Goal: Task Accomplishment & Management: Complete application form

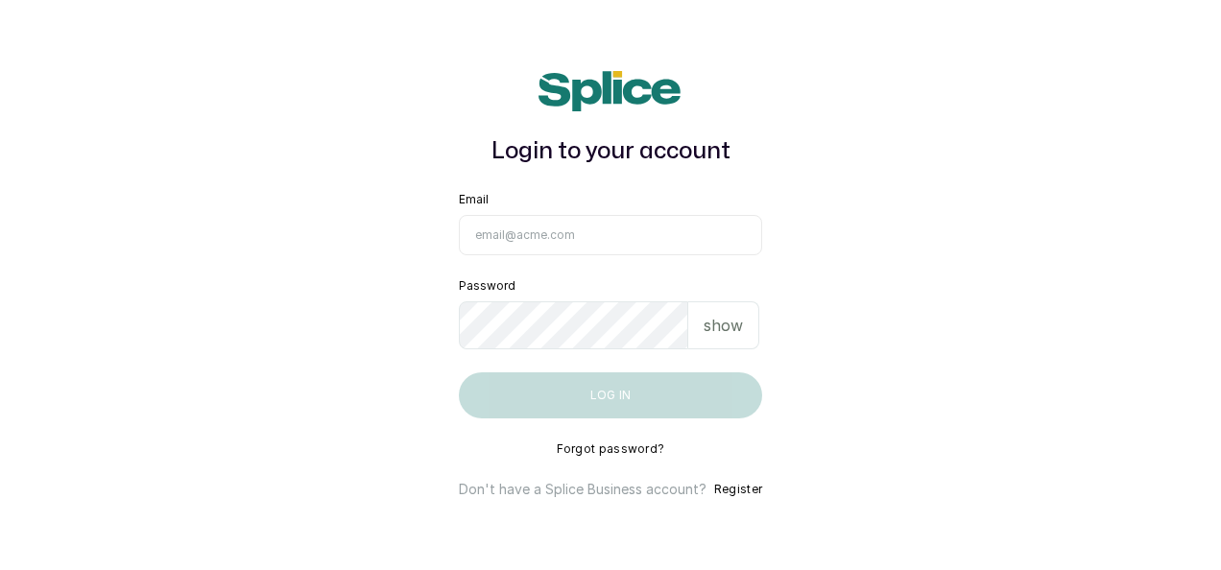
type input "[EMAIL_ADDRESS][DOMAIN_NAME]"
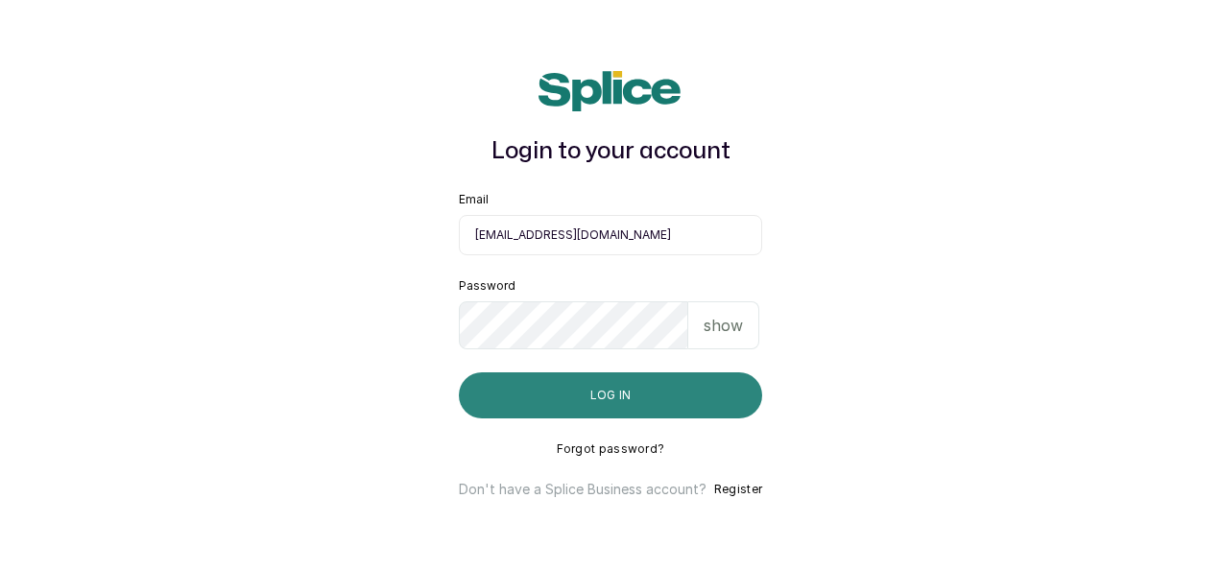
click at [630, 394] on button "Log in" at bounding box center [610, 395] width 303 height 46
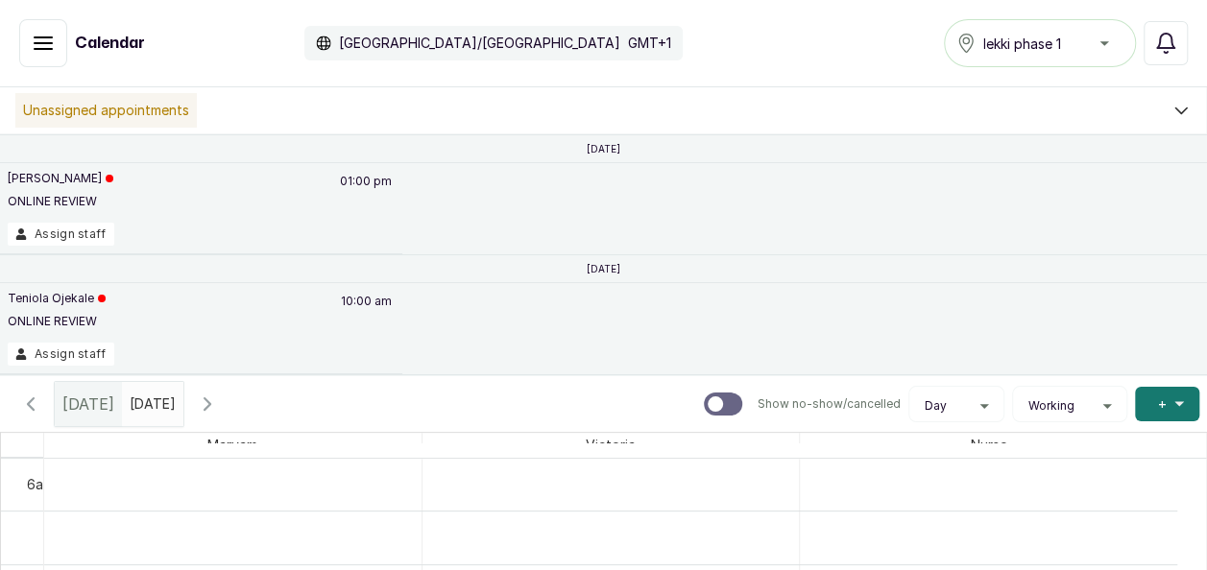
scroll to position [71, 0]
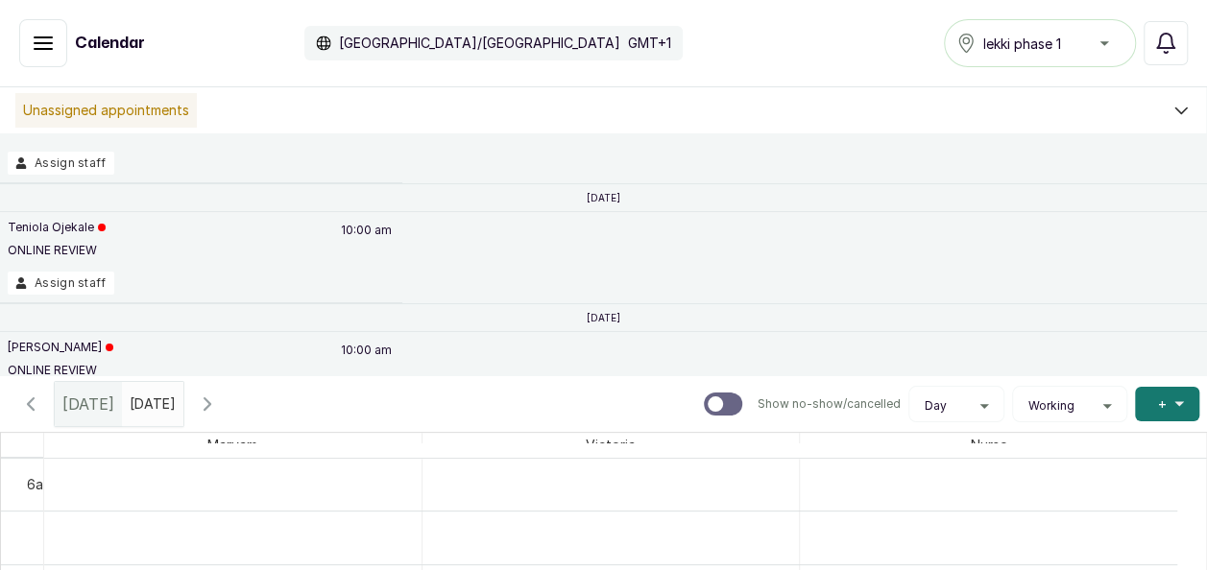
click at [41, 60] on button "Show no-show/cancelled" at bounding box center [43, 43] width 48 height 48
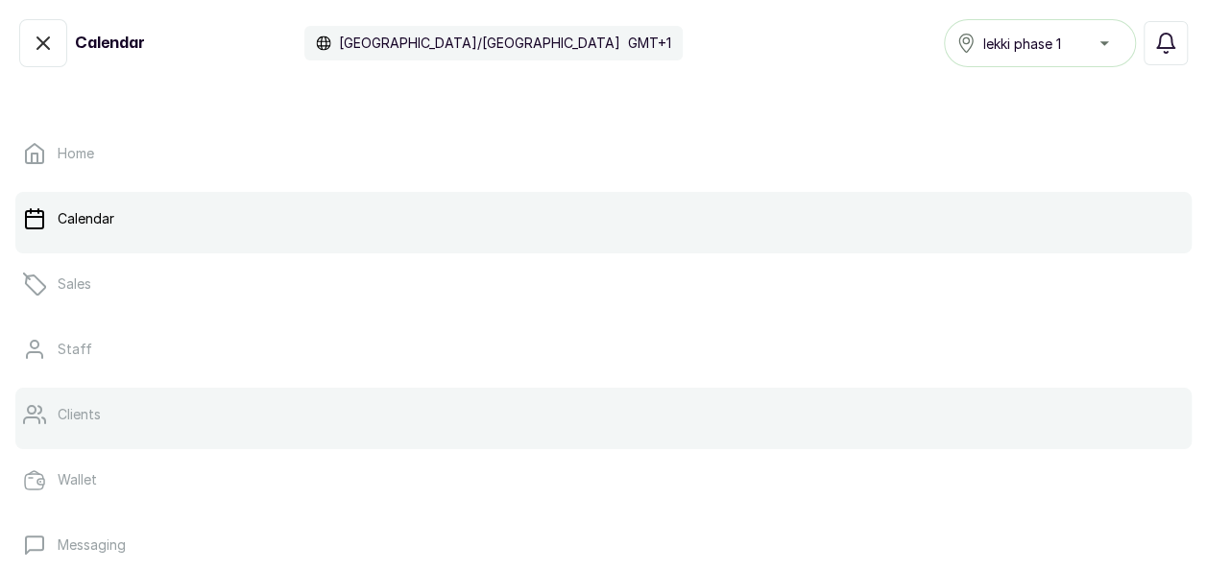
click at [143, 402] on link "Clients" at bounding box center [603, 415] width 1176 height 54
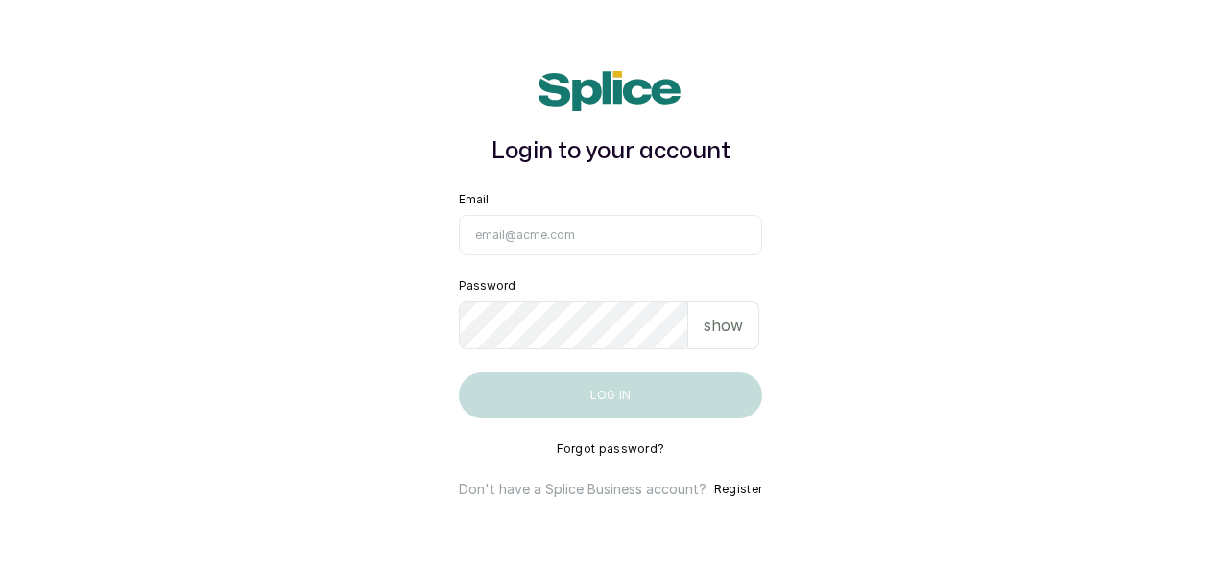
type input "[EMAIL_ADDRESS][DOMAIN_NAME]"
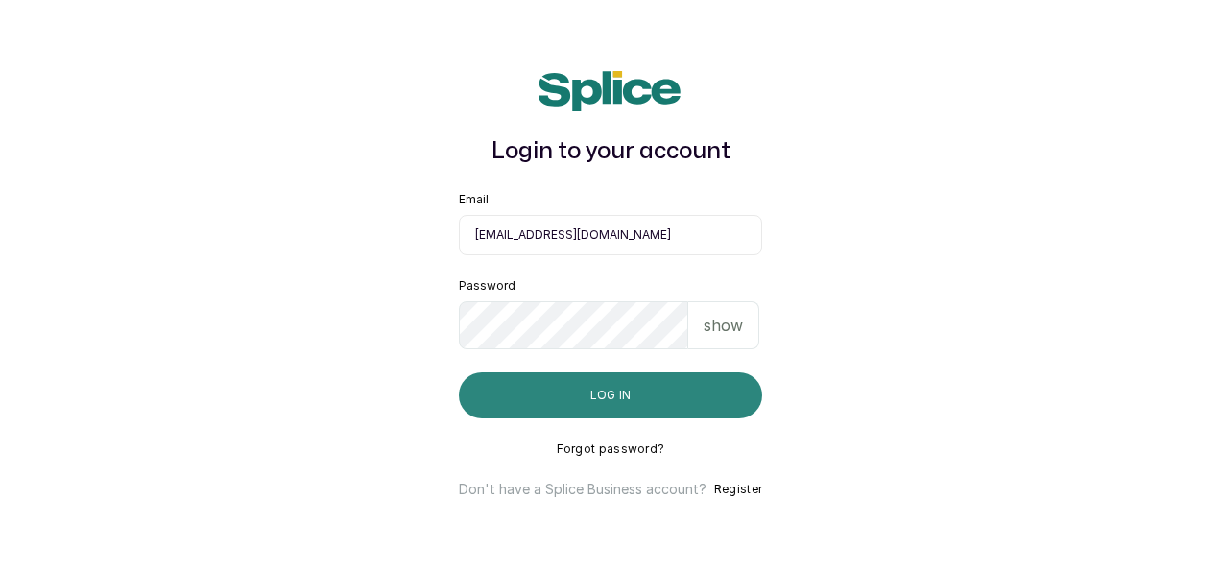
click at [642, 413] on button "Log in" at bounding box center [610, 395] width 303 height 46
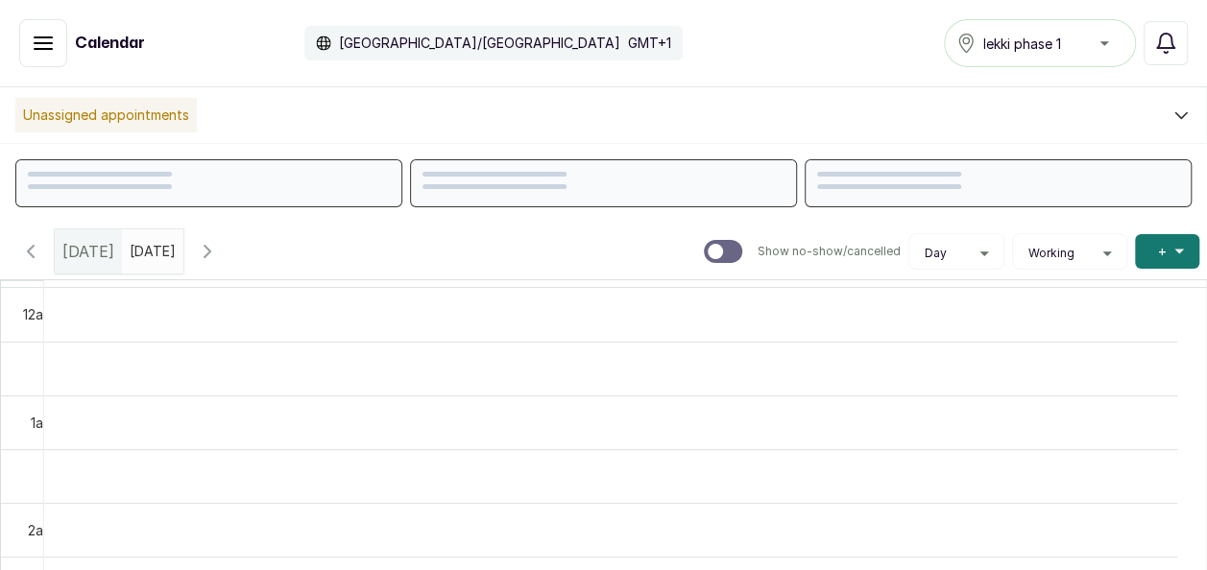
scroll to position [647, 0]
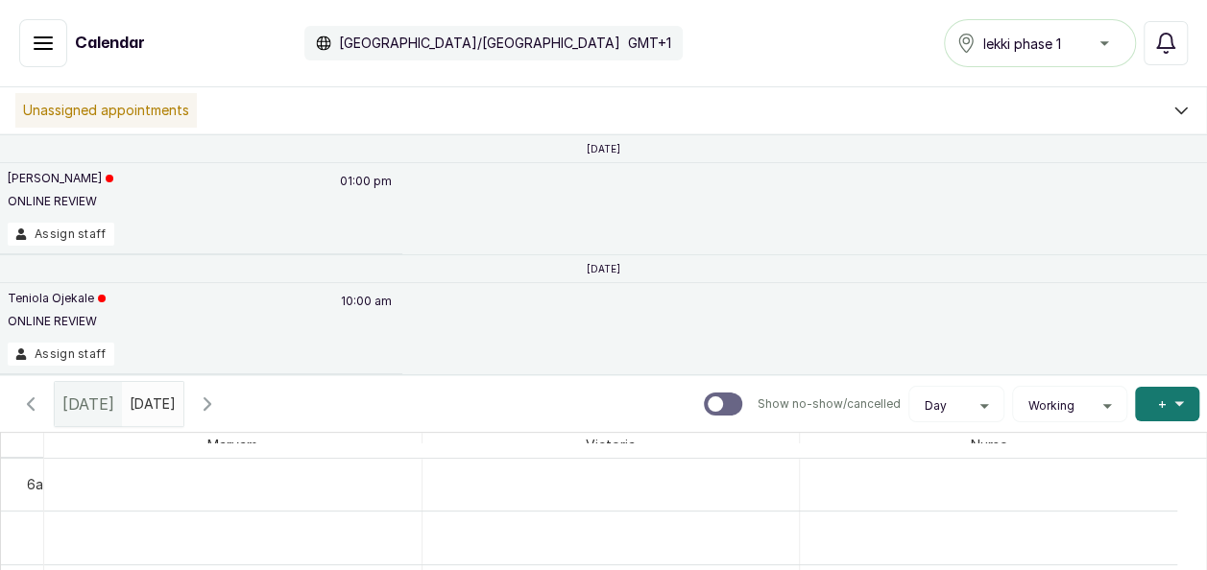
type input "dd/MM/yyyy"
click at [146, 408] on input "dd/MM/yyyy" at bounding box center [134, 399] width 23 height 33
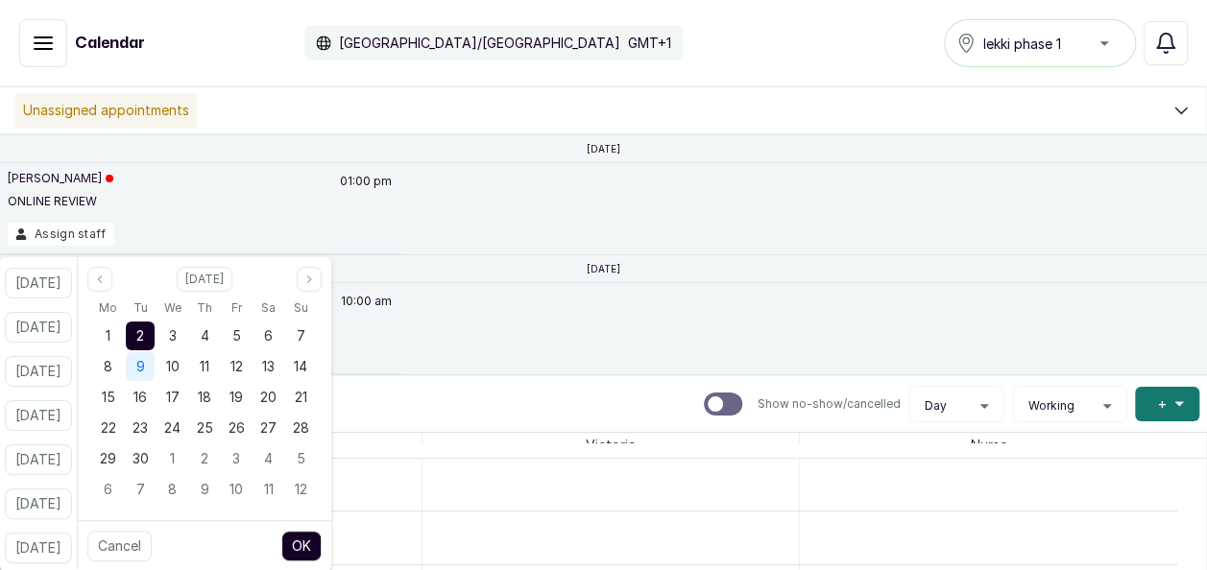
click at [155, 365] on div "9" at bounding box center [140, 366] width 29 height 29
click at [322, 547] on button "OK" at bounding box center [301, 546] width 40 height 31
type input "09/09/2025"
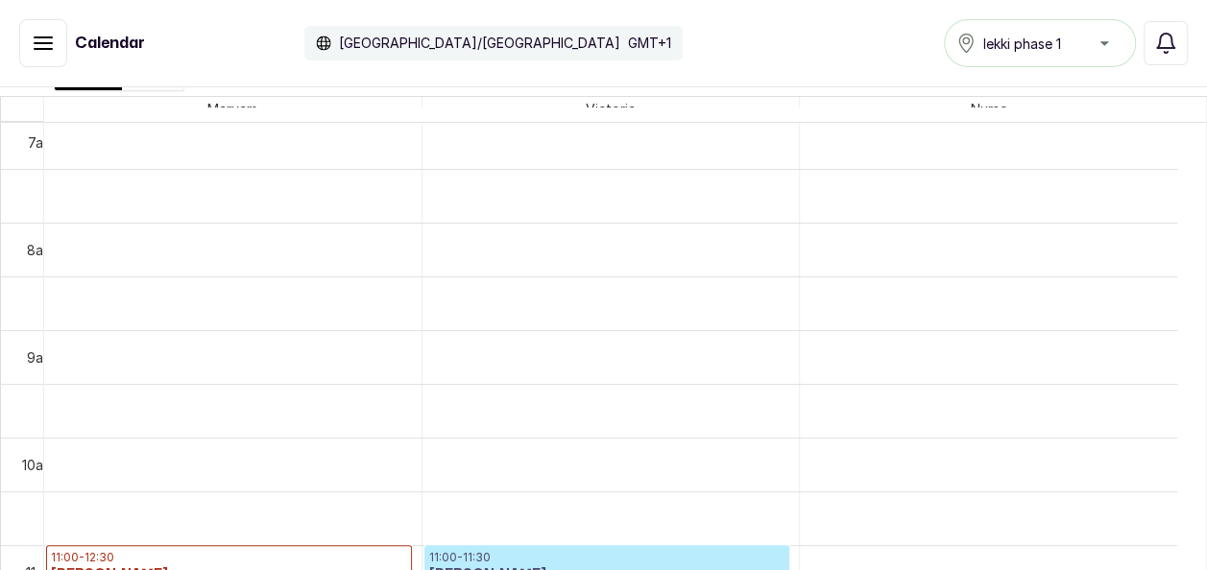
scroll to position [0, 0]
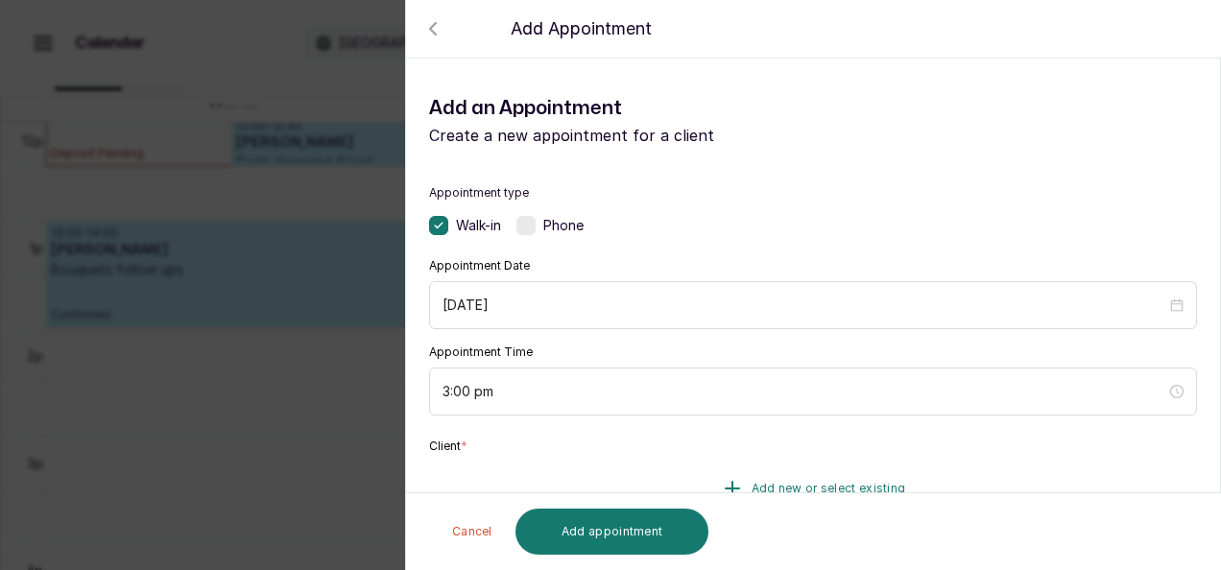
click at [739, 478] on button "Add new or select existing" at bounding box center [813, 489] width 768 height 54
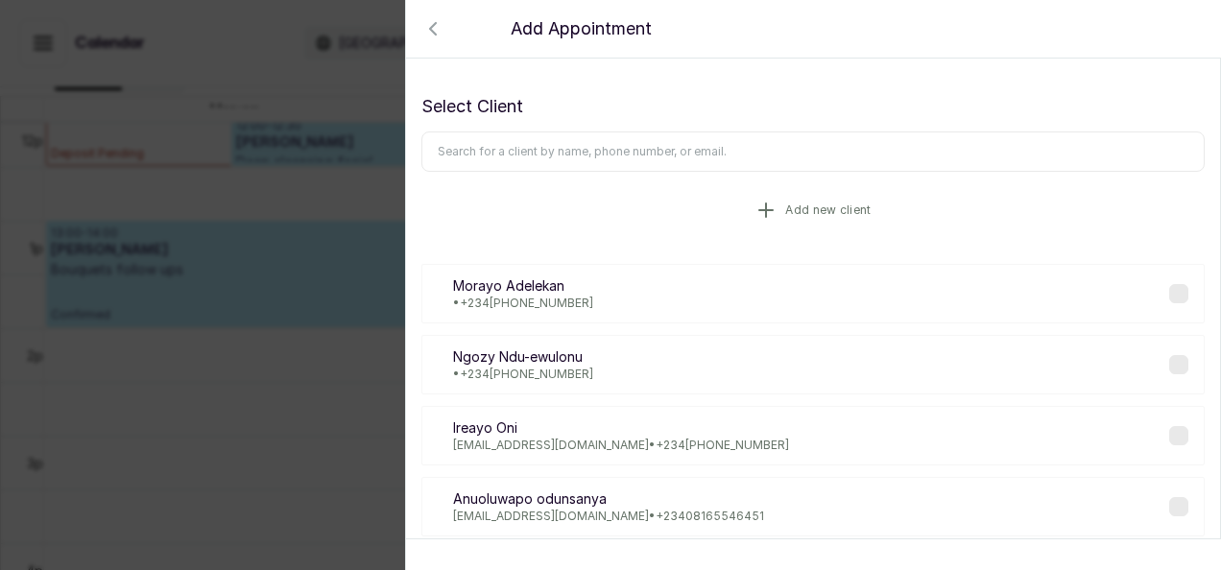
click at [803, 201] on button "Add new client" at bounding box center [812, 210] width 783 height 54
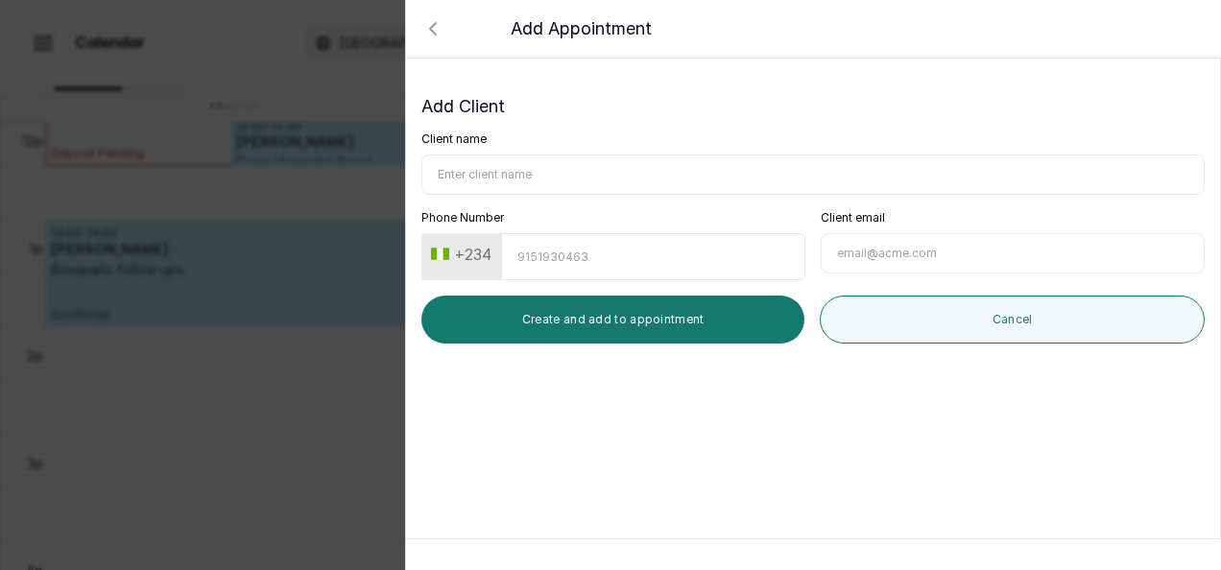
click at [636, 176] on input "Client name" at bounding box center [812, 175] width 783 height 40
type input "Fidelis Cherish"
click at [888, 251] on input "Client email" at bounding box center [1013, 253] width 384 height 40
paste input "cherishjenny1234@gmail.com"
type input "cherishjenny1234@gmail.com"
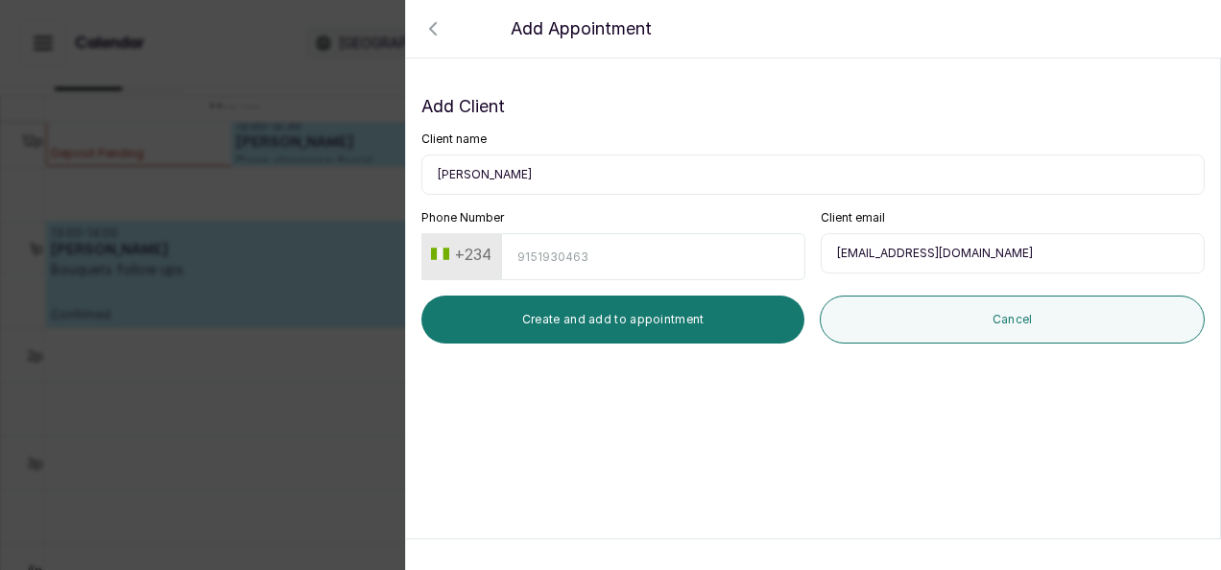
click at [551, 269] on input "Phone Number" at bounding box center [653, 256] width 304 height 47
paste input "8034709054"
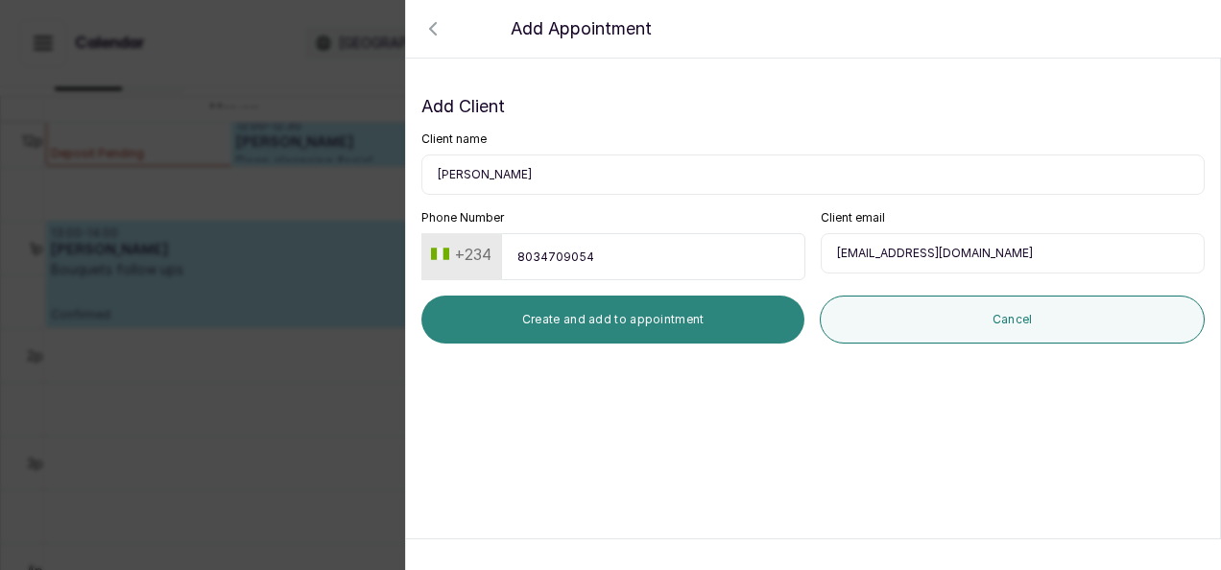
type input "8034709054"
click at [571, 311] on button "Create and add to appointment" at bounding box center [612, 320] width 383 height 48
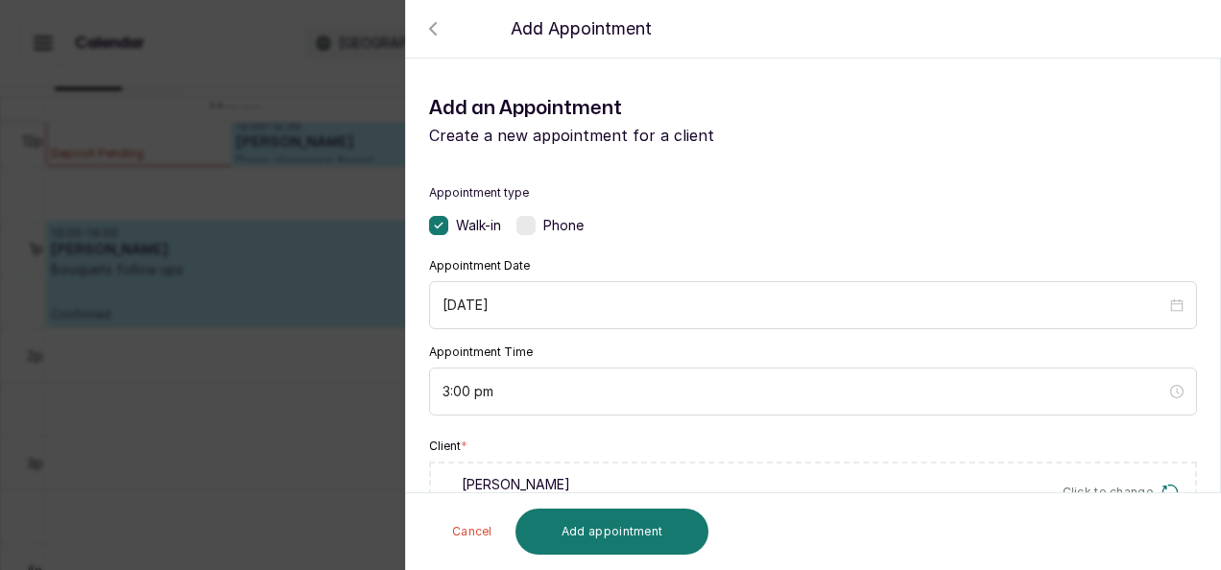
scroll to position [497, 0]
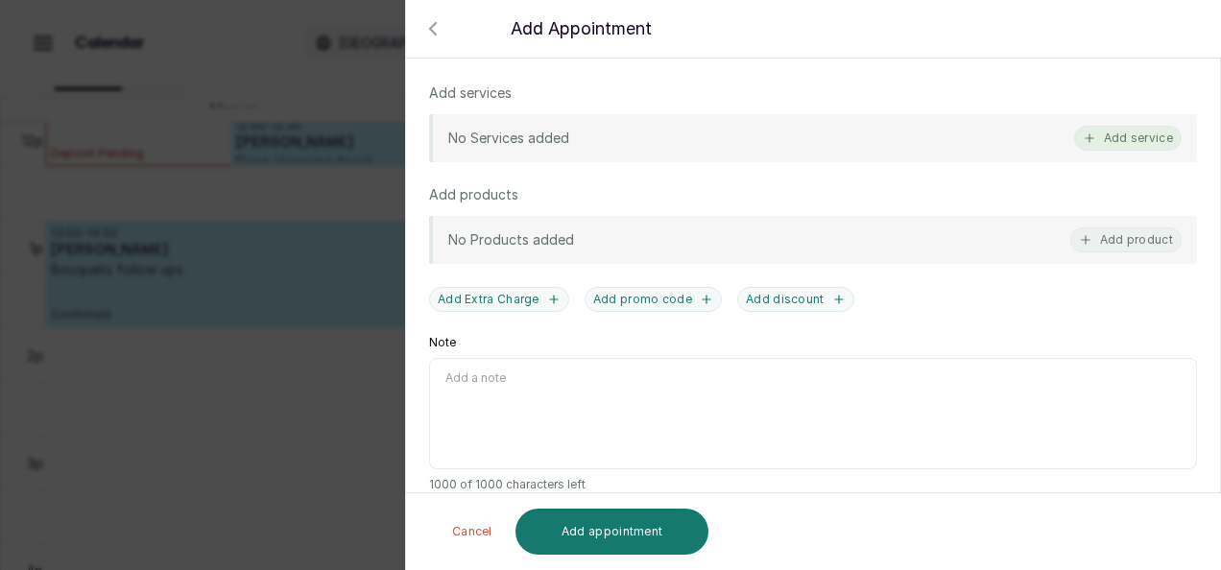
click at [1110, 128] on button "Add service" at bounding box center [1128, 138] width 108 height 25
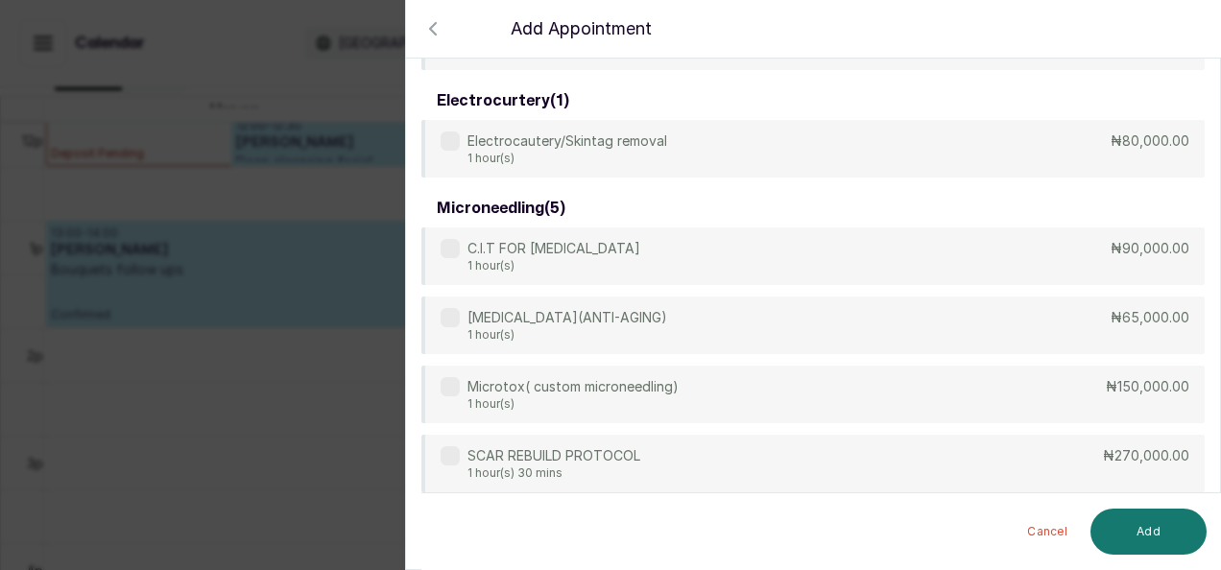
scroll to position [1071, 0]
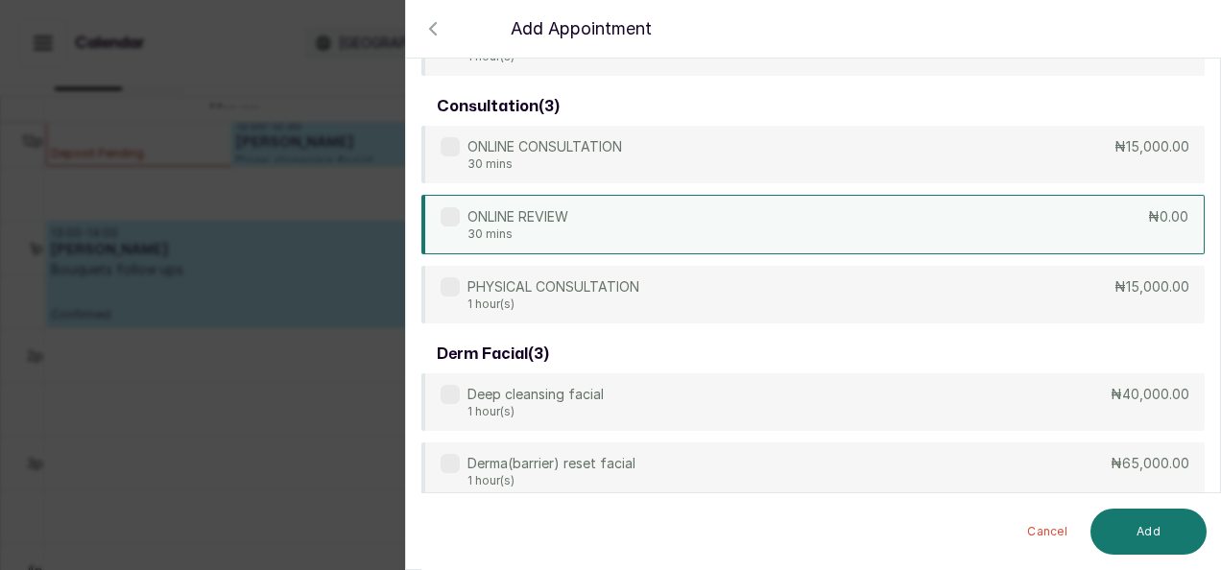
click at [708, 207] on div "ONLINE REVIEW 30 mins ₦0.00" at bounding box center [812, 225] width 783 height 60
click at [1146, 524] on button "Add" at bounding box center [1148, 532] width 116 height 46
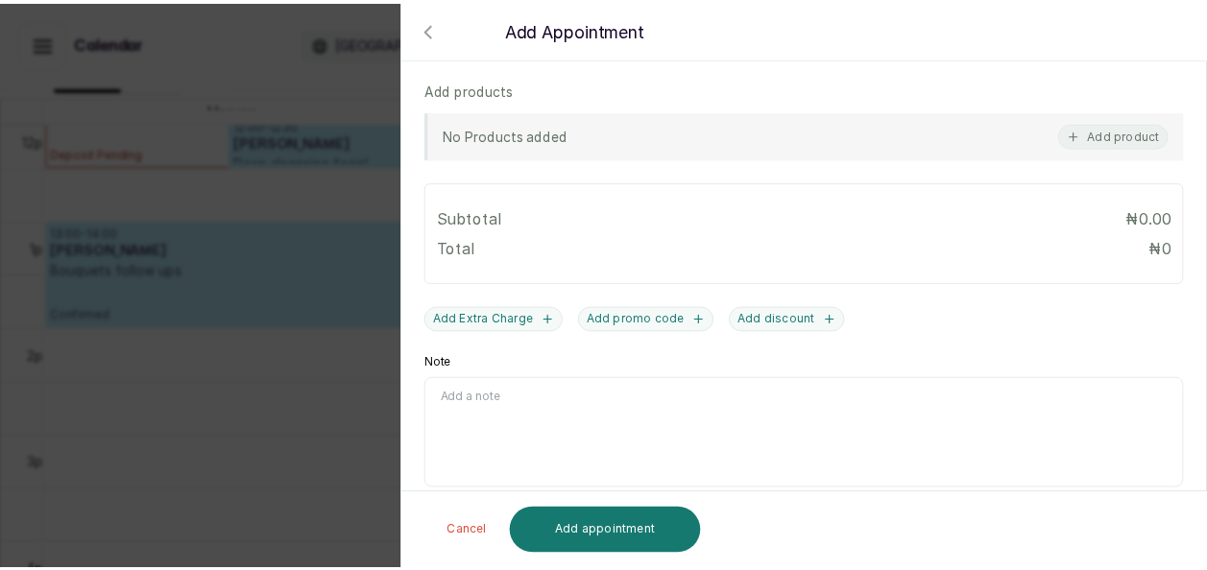
scroll to position [697, 0]
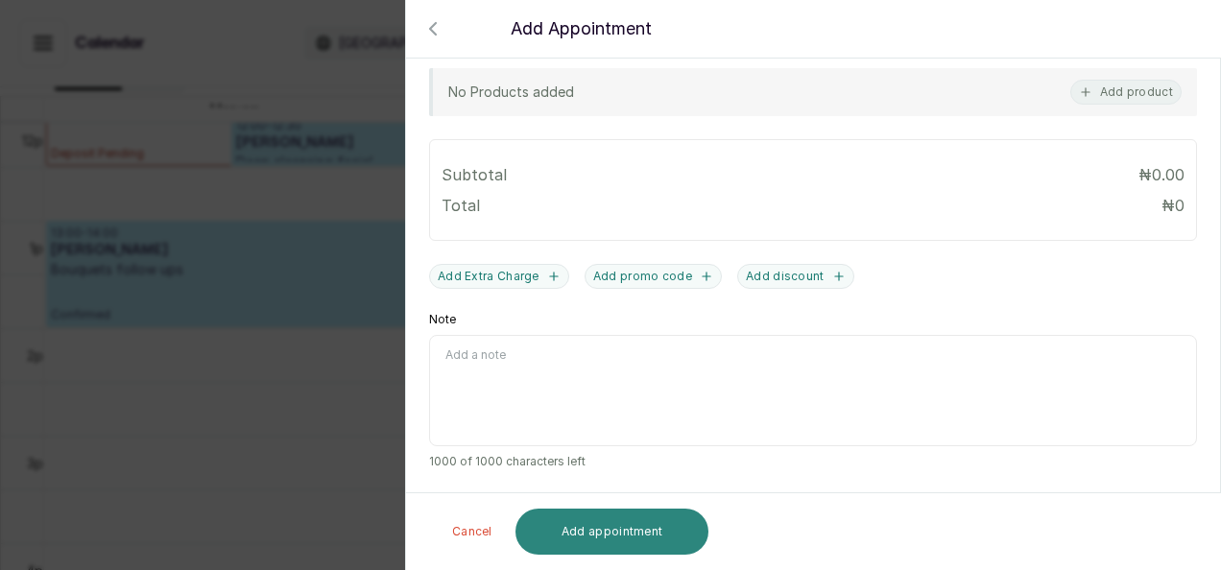
click at [616, 532] on button "Add appointment" at bounding box center [612, 532] width 194 height 46
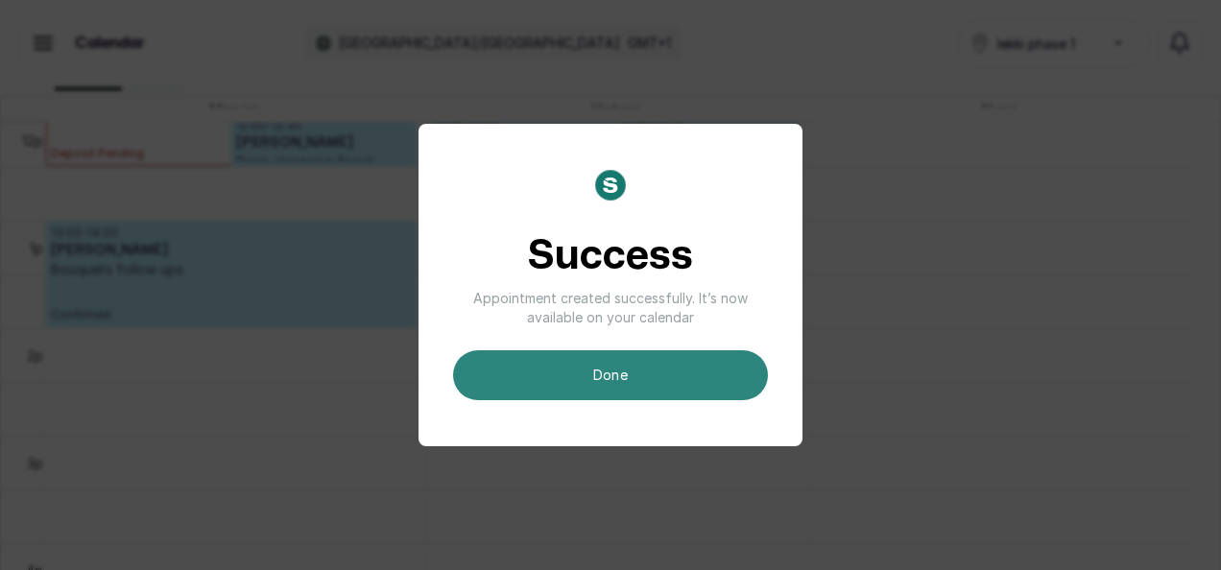
click at [567, 382] on button "done" at bounding box center [610, 375] width 315 height 50
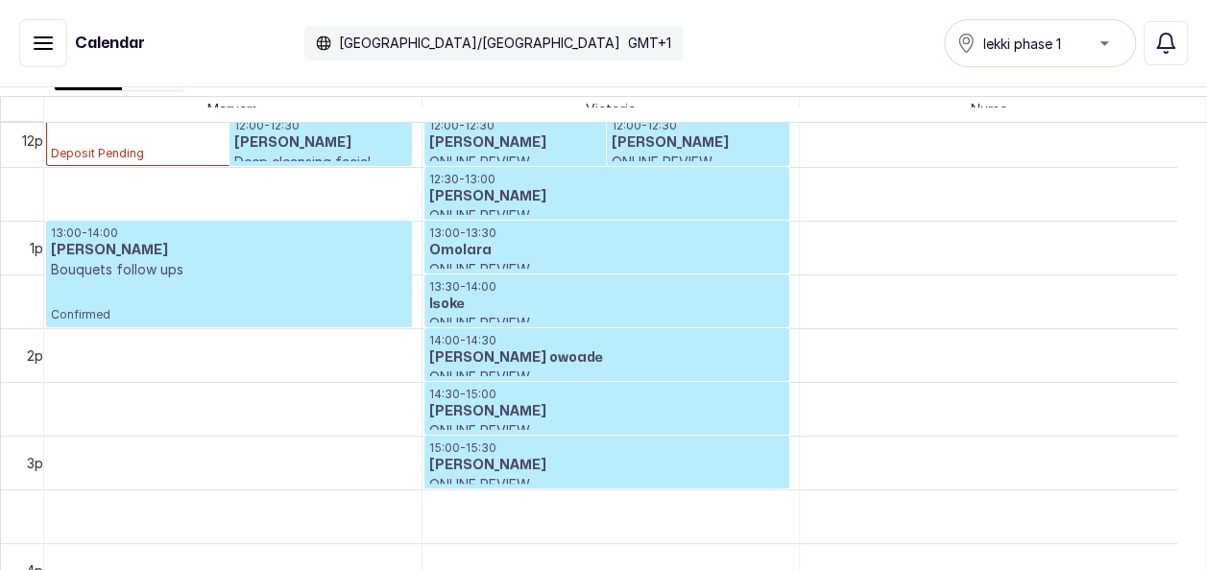
scroll to position [0, 0]
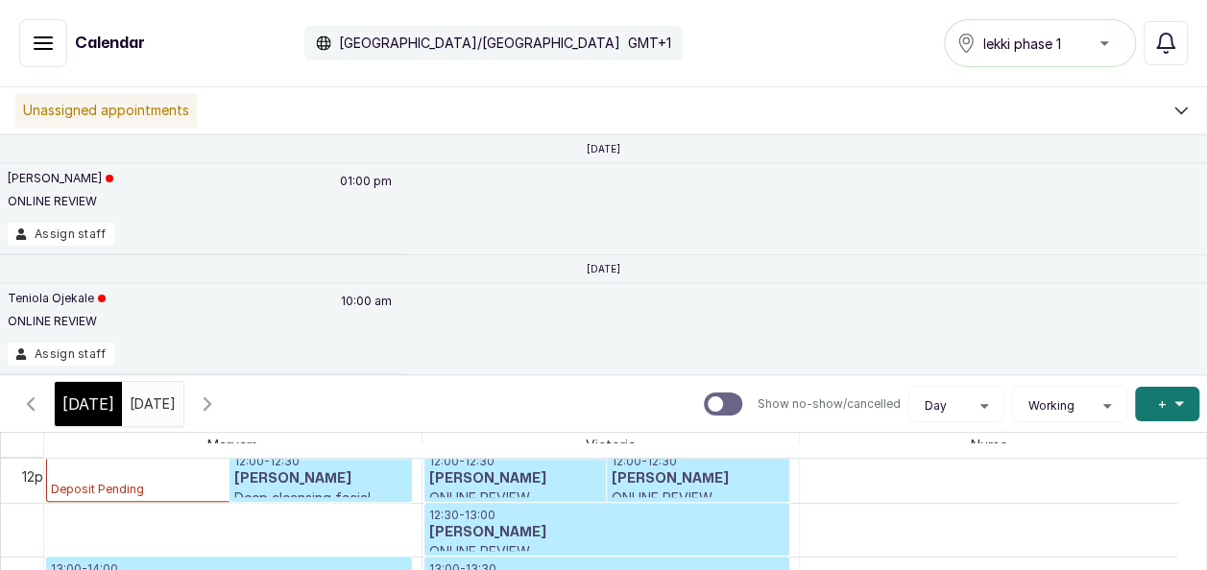
click at [142, 395] on input "09/09/2025" at bounding box center [134, 399] width 23 height 33
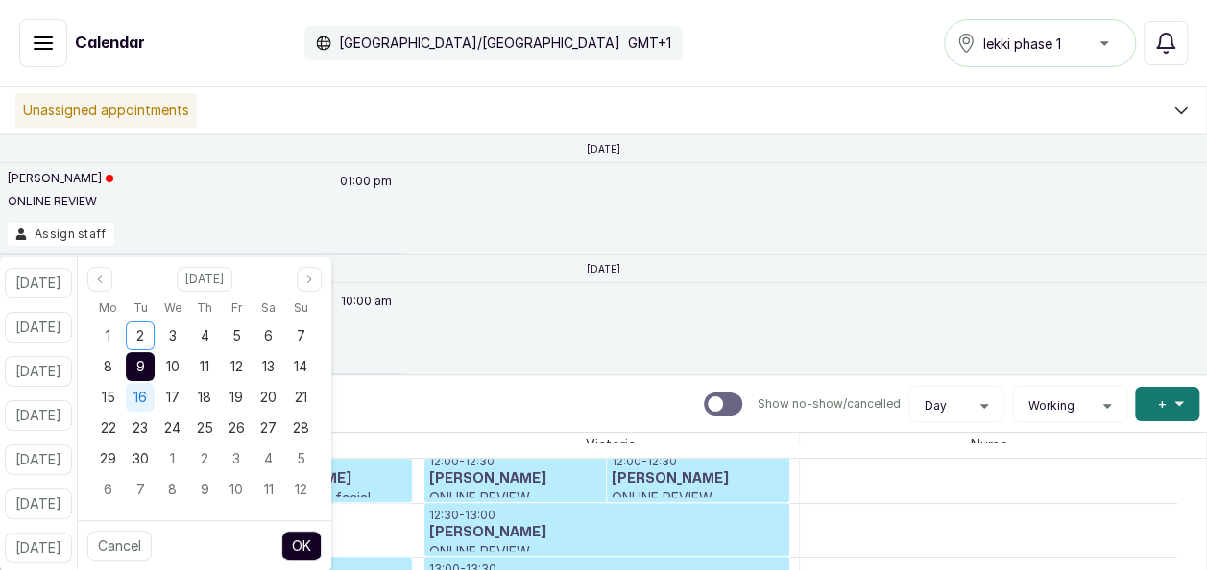
click at [155, 395] on div "16" at bounding box center [140, 397] width 29 height 29
click at [322, 538] on button "OK" at bounding box center [301, 546] width 40 height 31
type input "16/09/2025"
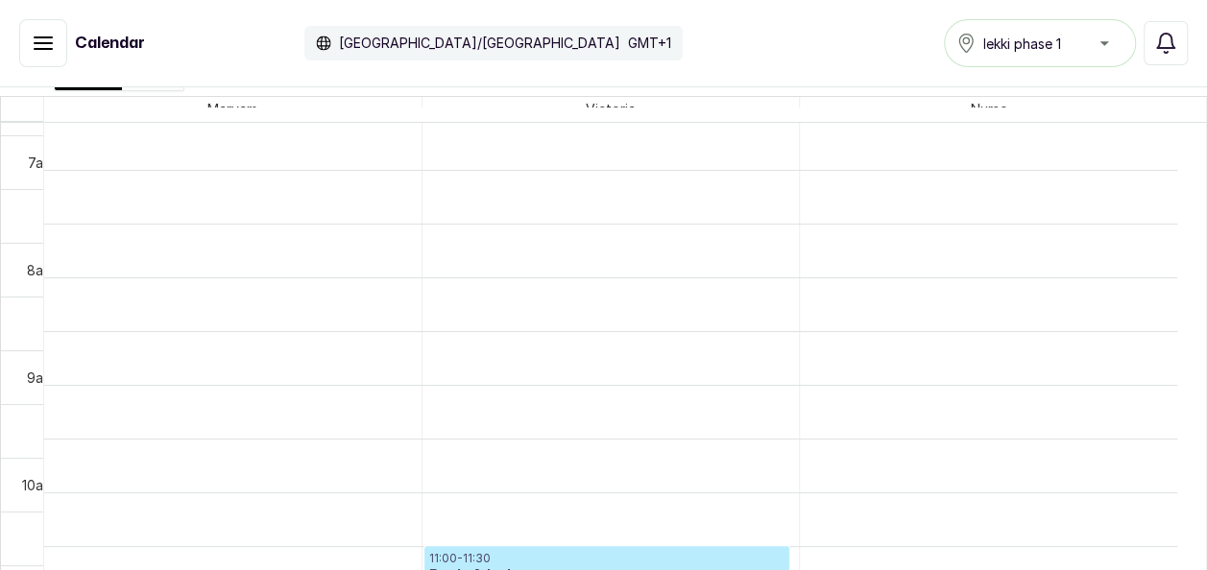
scroll to position [770, 0]
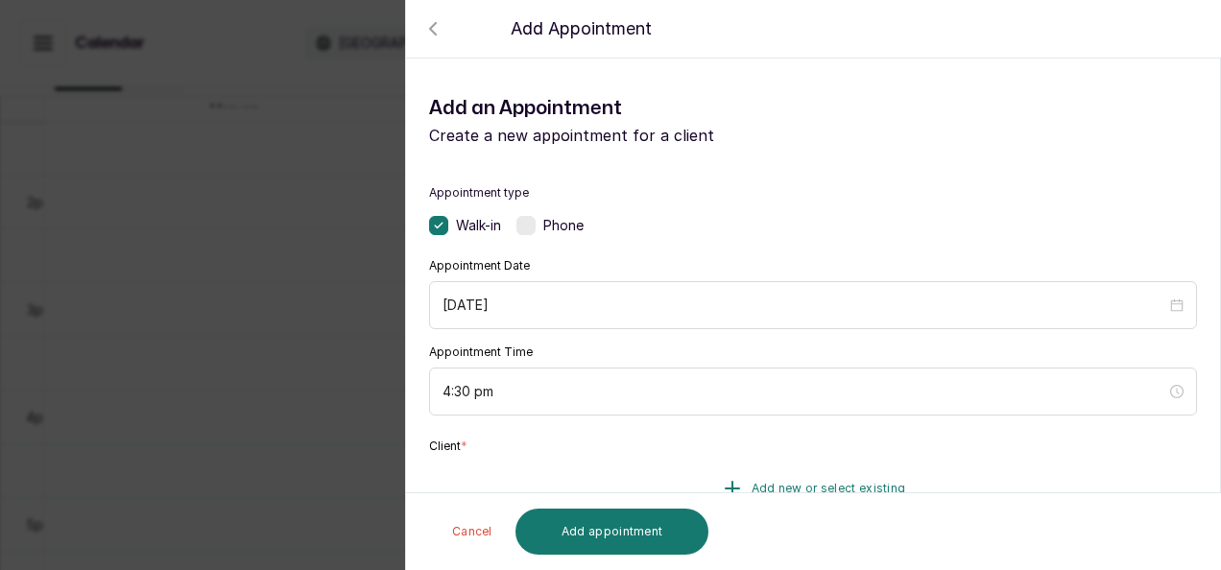
click at [705, 468] on button "Add new or select existing" at bounding box center [813, 489] width 768 height 54
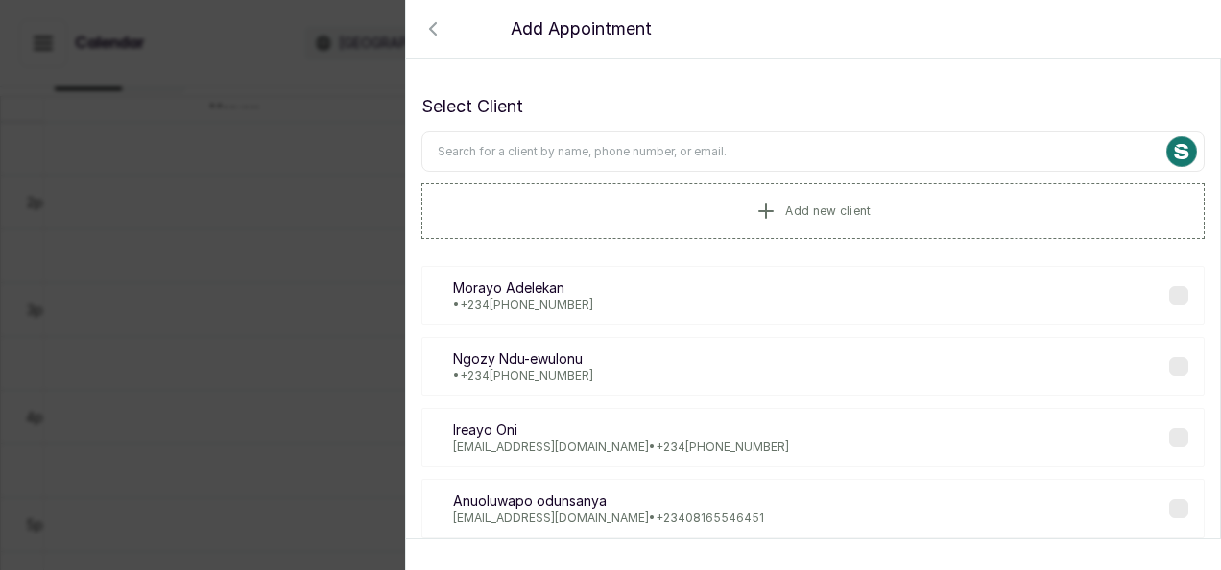
click at [592, 150] on input "text" at bounding box center [812, 152] width 783 height 40
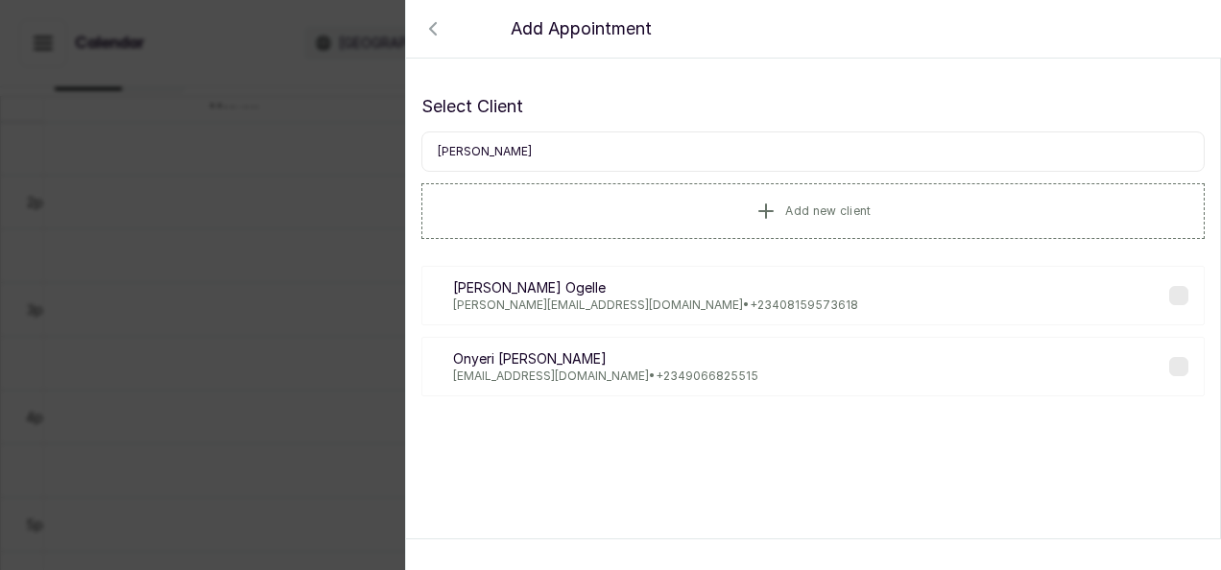
type input "jane"
click at [1169, 292] on label at bounding box center [1178, 295] width 19 height 19
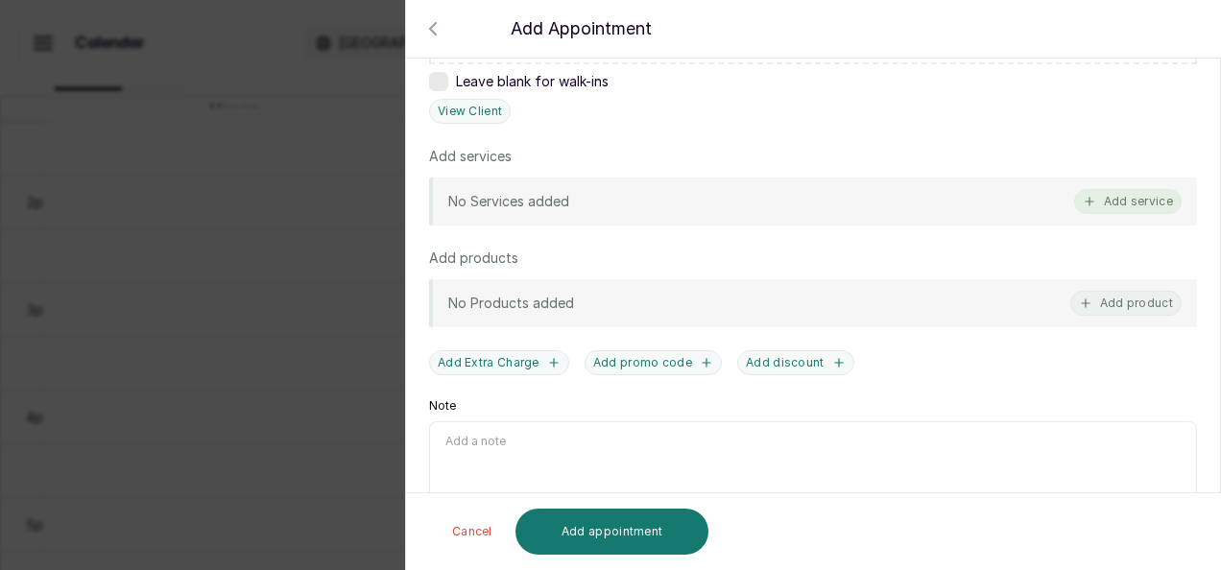
click at [1098, 201] on button "Add service" at bounding box center [1128, 201] width 108 height 25
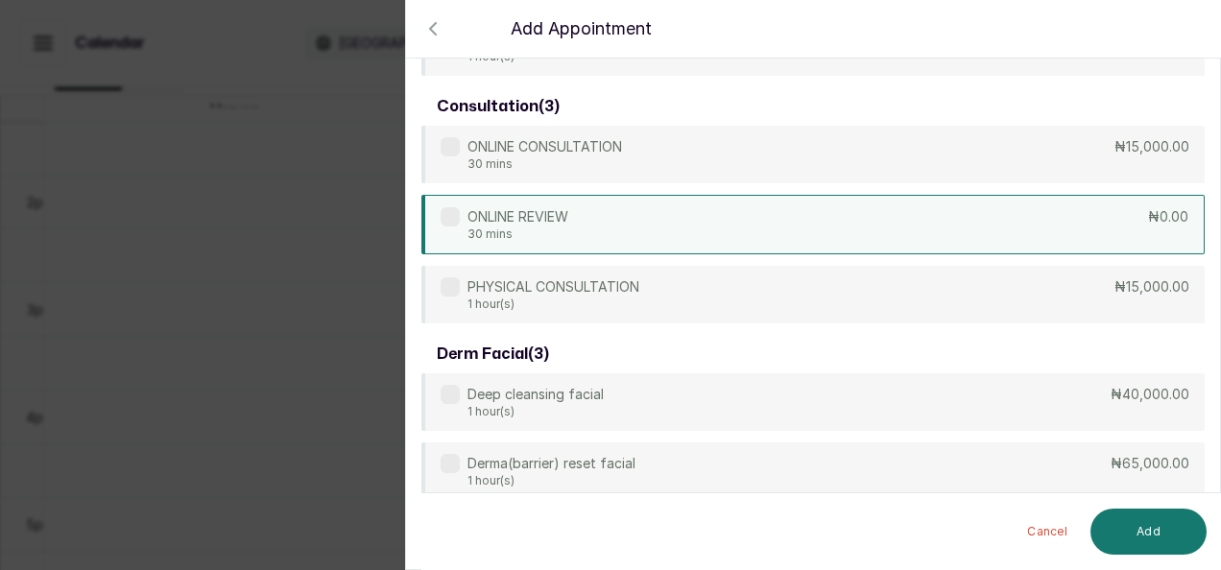
click at [1010, 240] on div "ONLINE REVIEW 30 mins ₦0.00" at bounding box center [812, 225] width 783 height 60
click at [1153, 520] on button "Add" at bounding box center [1148, 532] width 116 height 46
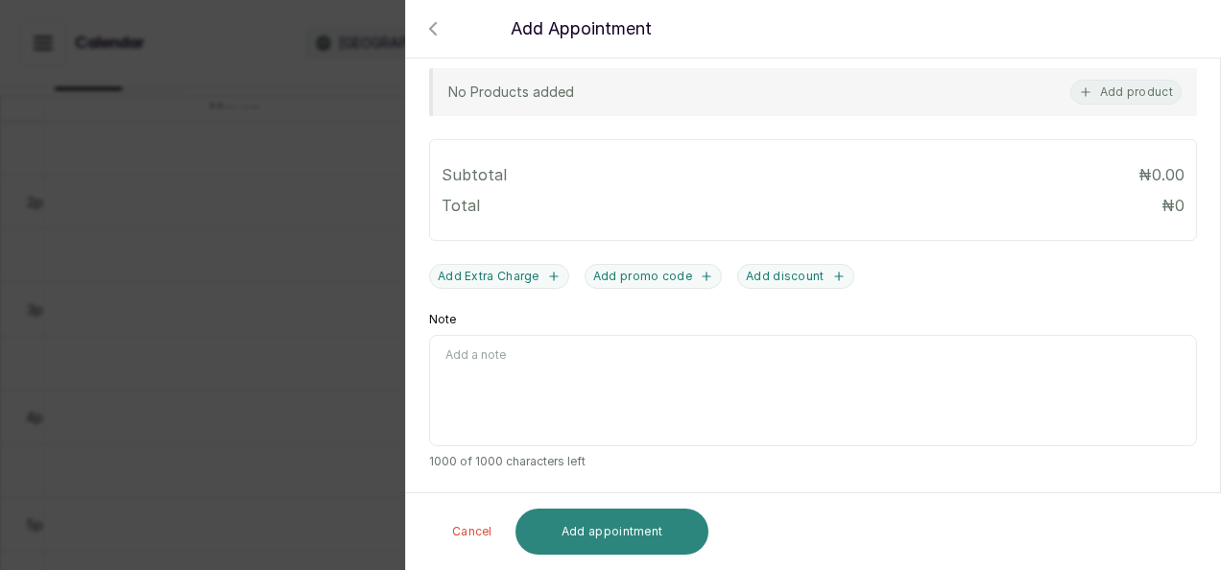
click at [629, 526] on button "Add appointment" at bounding box center [612, 532] width 194 height 46
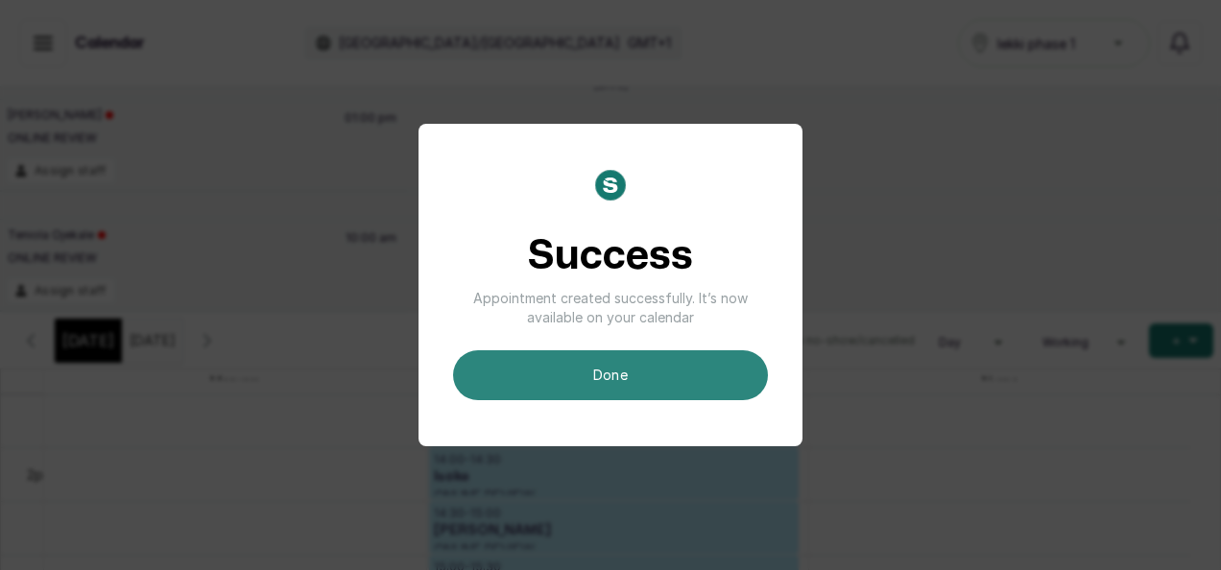
click at [604, 367] on button "done" at bounding box center [610, 375] width 315 height 50
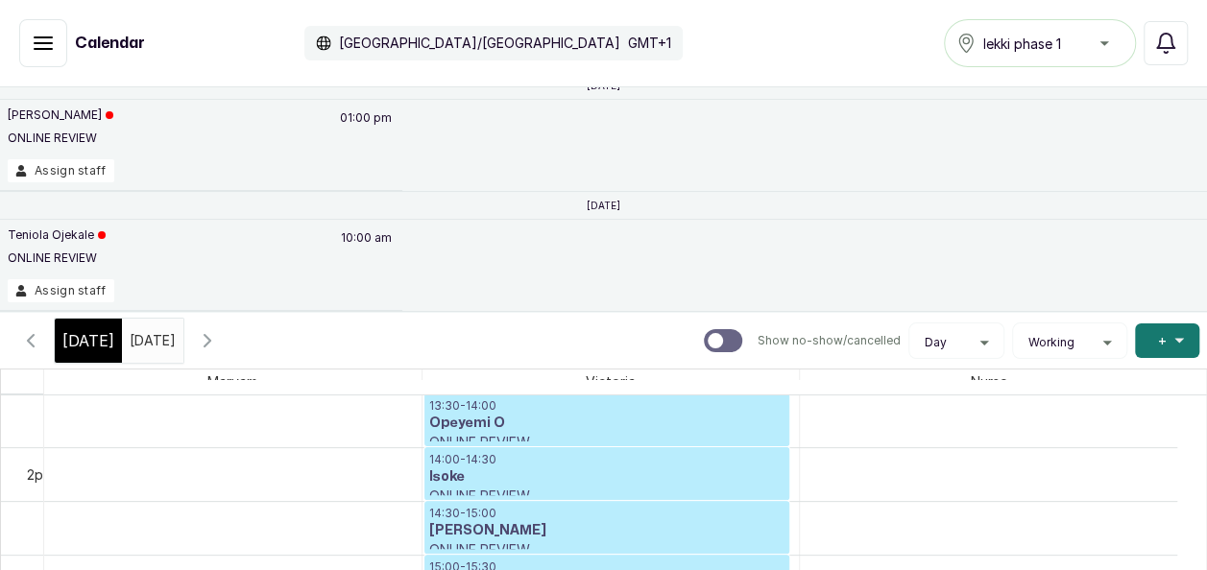
click at [146, 346] on input "16/09/2025" at bounding box center [134, 336] width 23 height 33
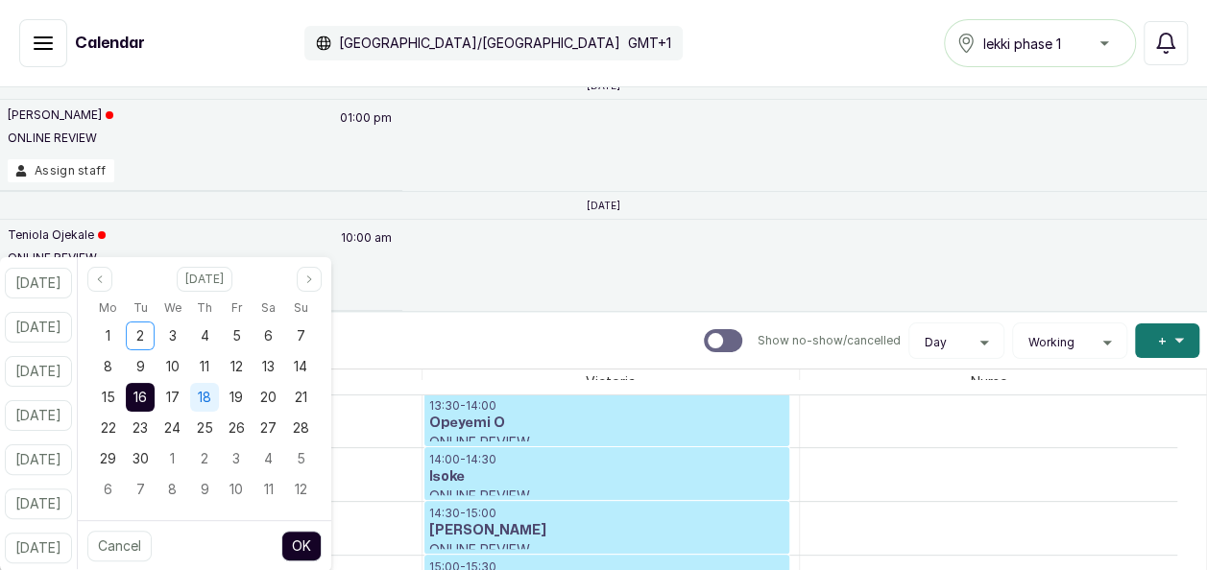
click at [211, 401] on span "18" at bounding box center [204, 397] width 13 height 16
click at [319, 547] on button "OK" at bounding box center [301, 546] width 40 height 31
type input "18/09/2025"
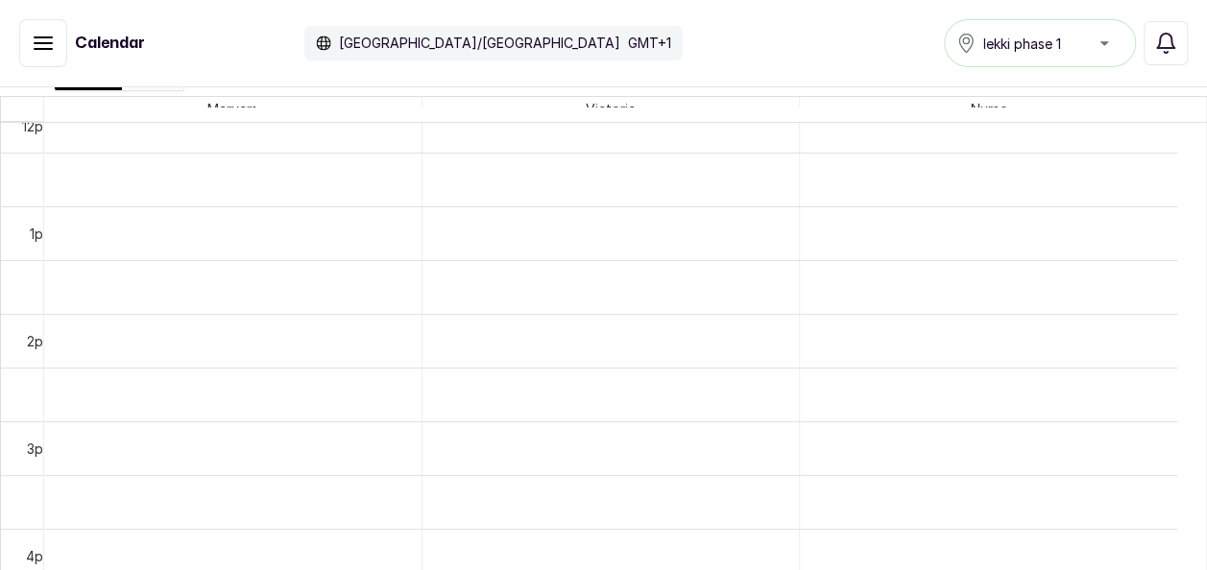
scroll to position [1713, 0]
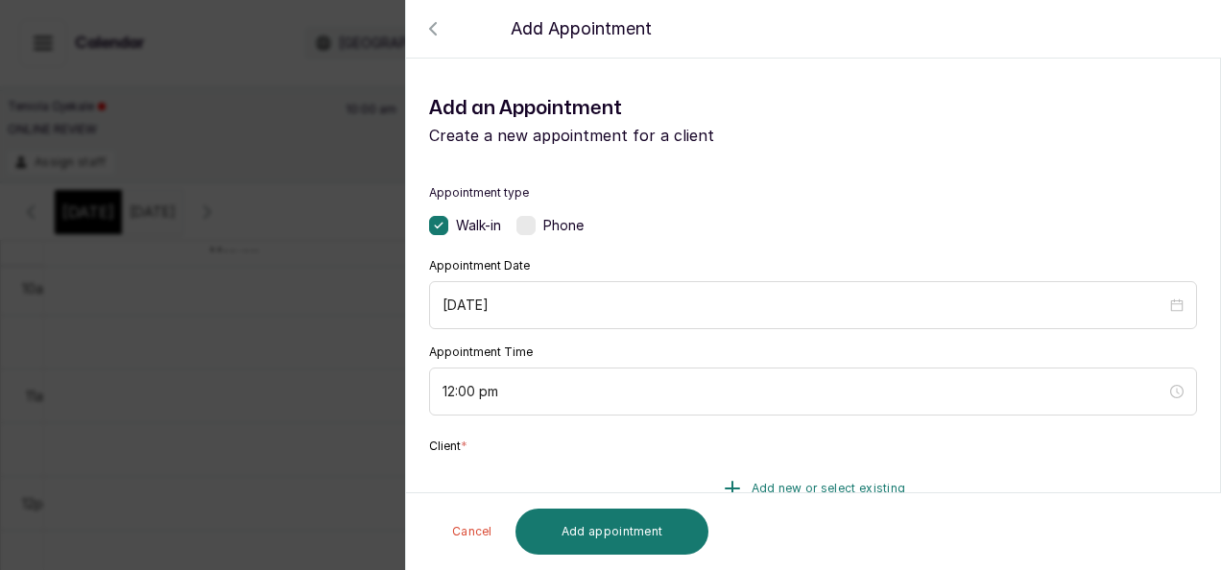
click at [734, 477] on icon "button" at bounding box center [732, 488] width 23 height 23
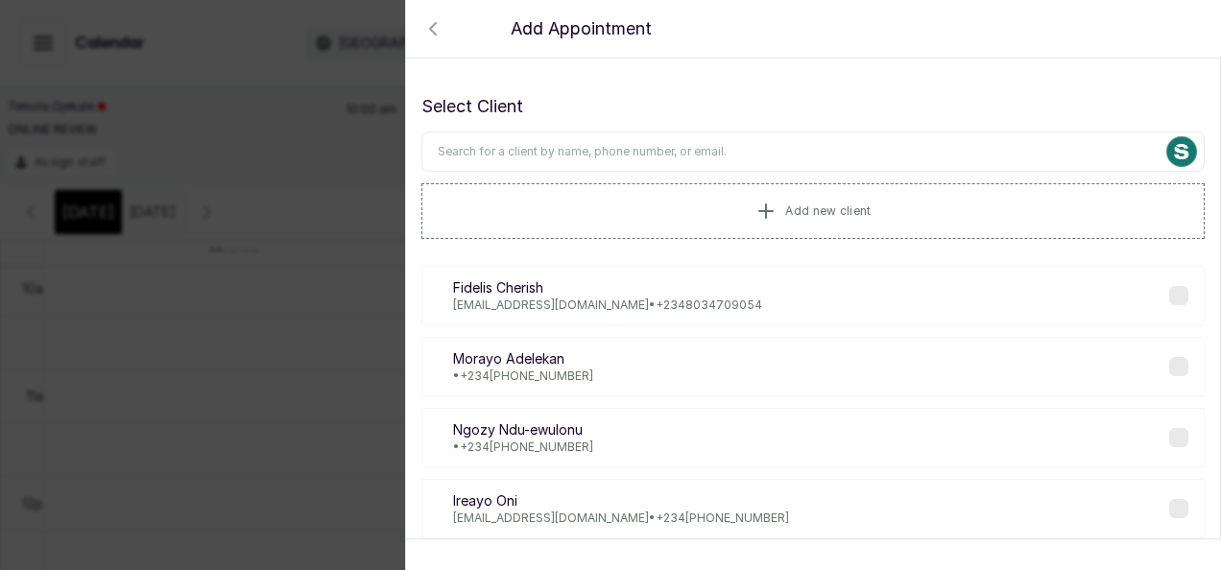
click at [612, 136] on input "text" at bounding box center [812, 152] width 783 height 40
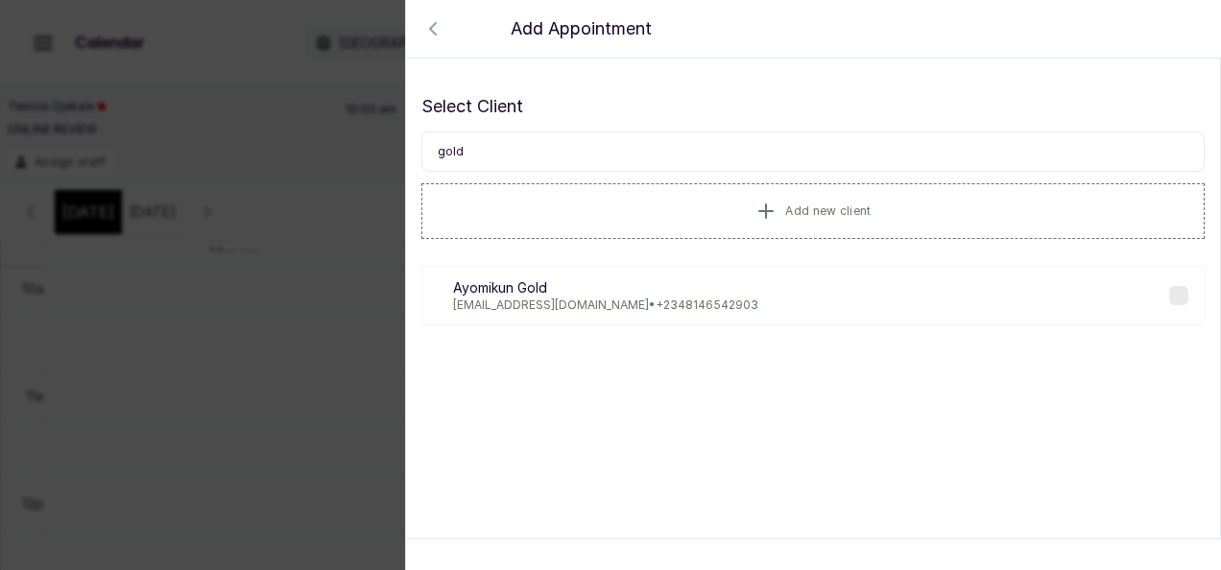
type input "gold"
click at [1169, 288] on label at bounding box center [1178, 295] width 19 height 19
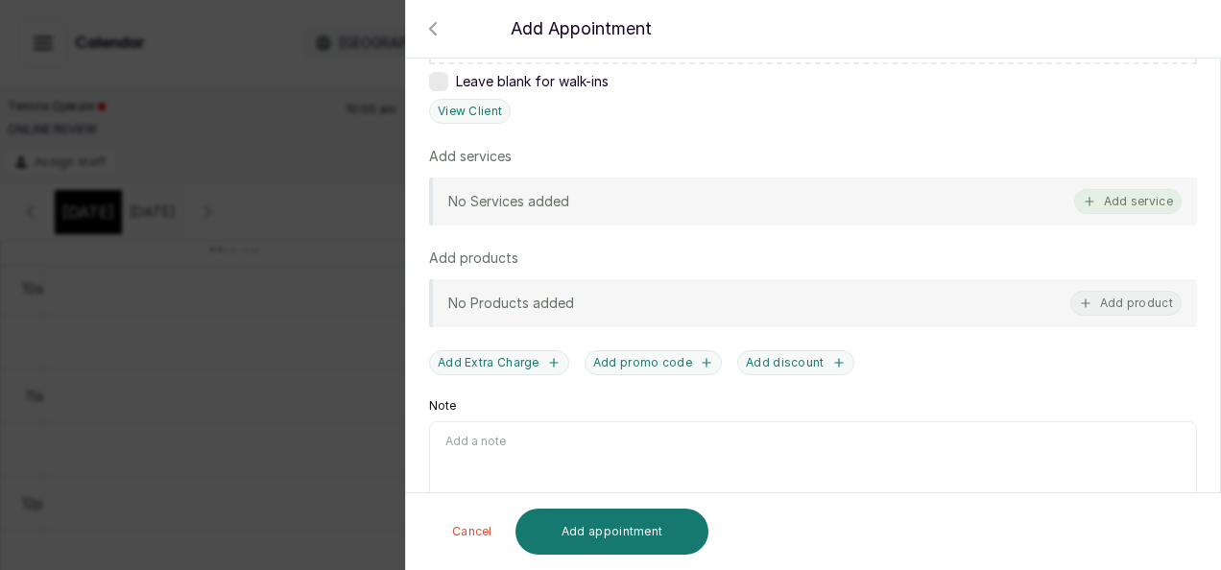
click at [1117, 198] on button "Add service" at bounding box center [1128, 201] width 108 height 25
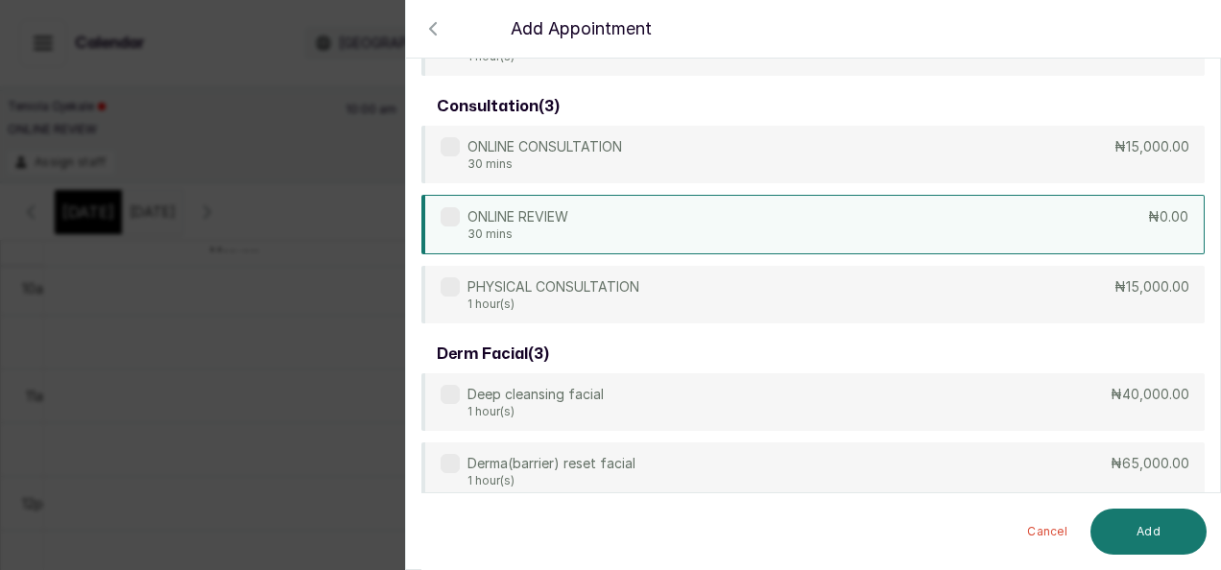
click at [924, 223] on div "ONLINE REVIEW 30 mins ₦0.00" at bounding box center [812, 225] width 783 height 60
click at [1133, 532] on button "Add" at bounding box center [1148, 532] width 116 height 46
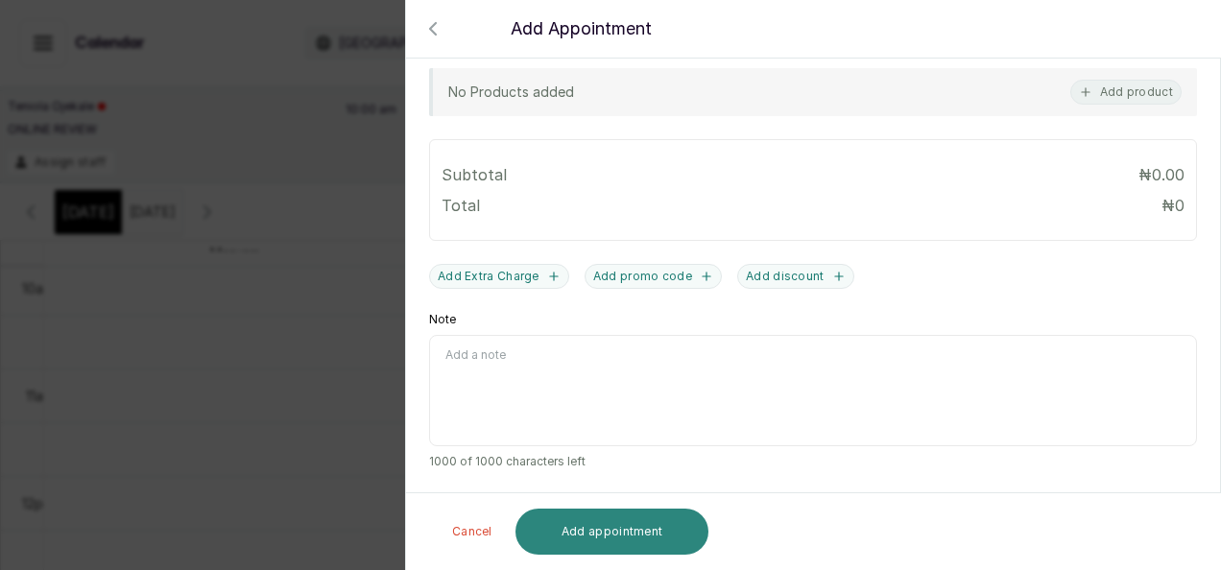
click at [595, 532] on button "Add appointment" at bounding box center [612, 532] width 194 height 46
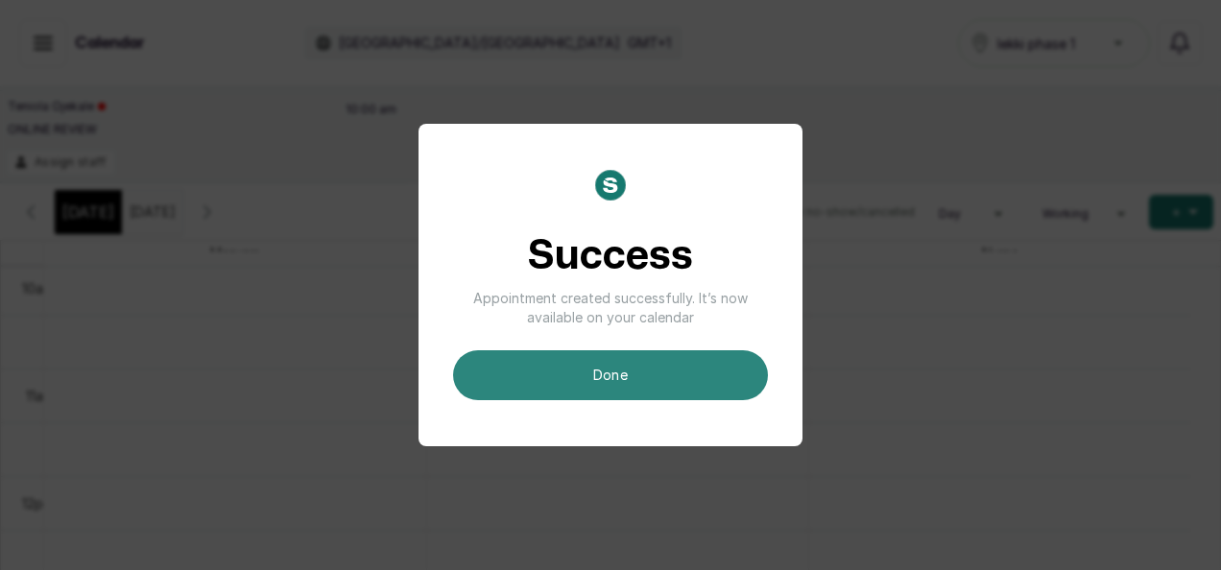
click at [599, 371] on button "done" at bounding box center [610, 375] width 315 height 50
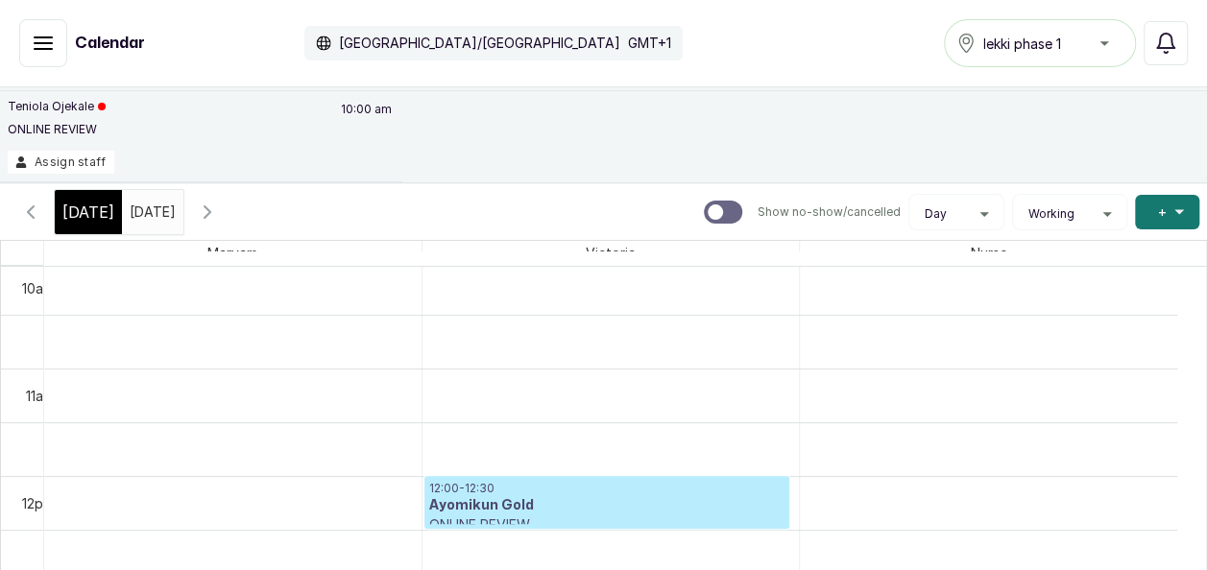
click at [46, 40] on icon "button" at bounding box center [43, 43] width 23 height 23
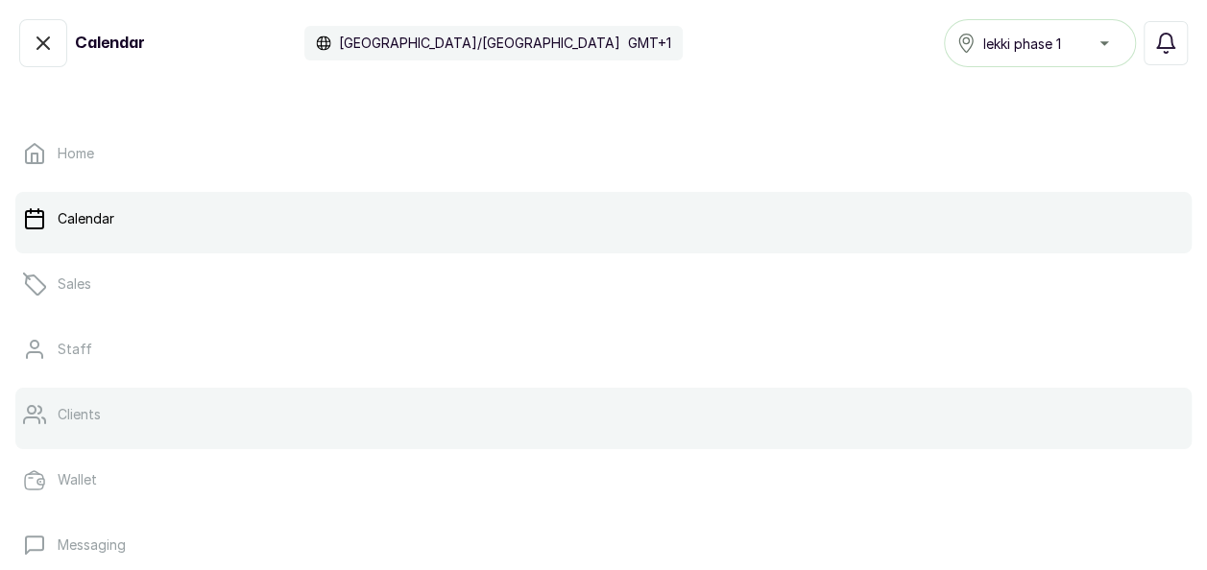
click at [51, 424] on link "Clients" at bounding box center [603, 415] width 1176 height 54
